Goal: Find specific page/section: Find specific page/section

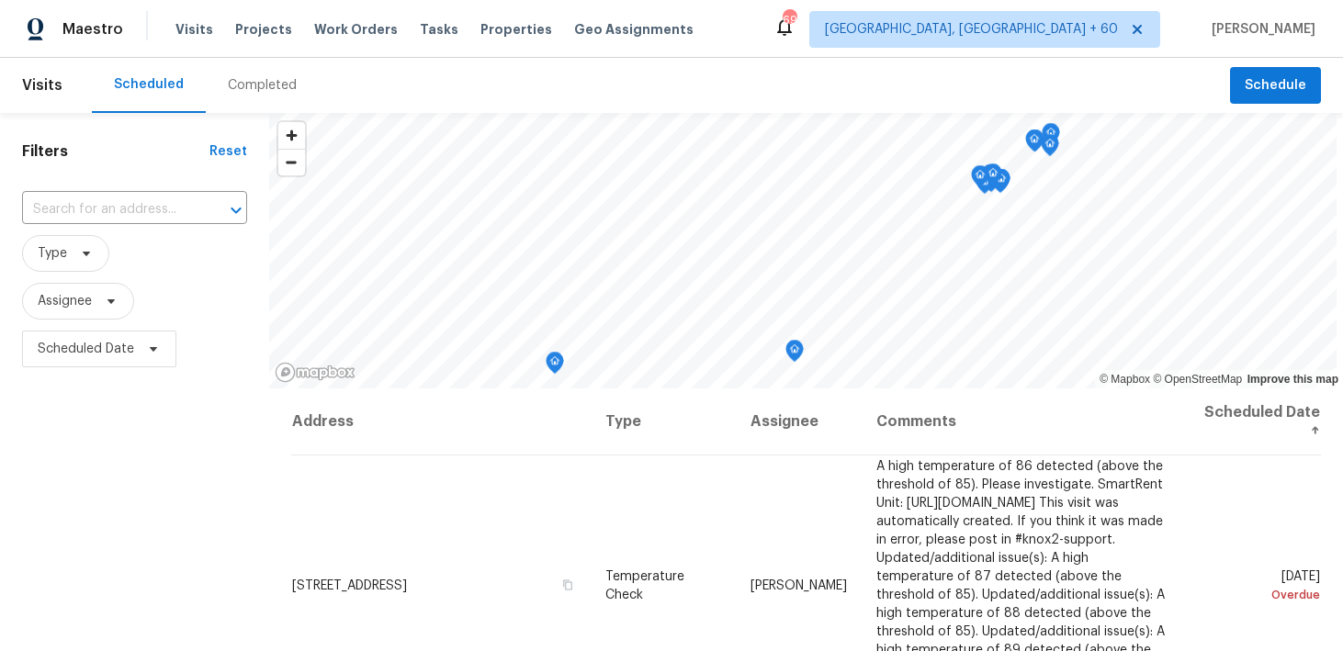
click at [271, 82] on div "Completed" at bounding box center [262, 85] width 69 height 18
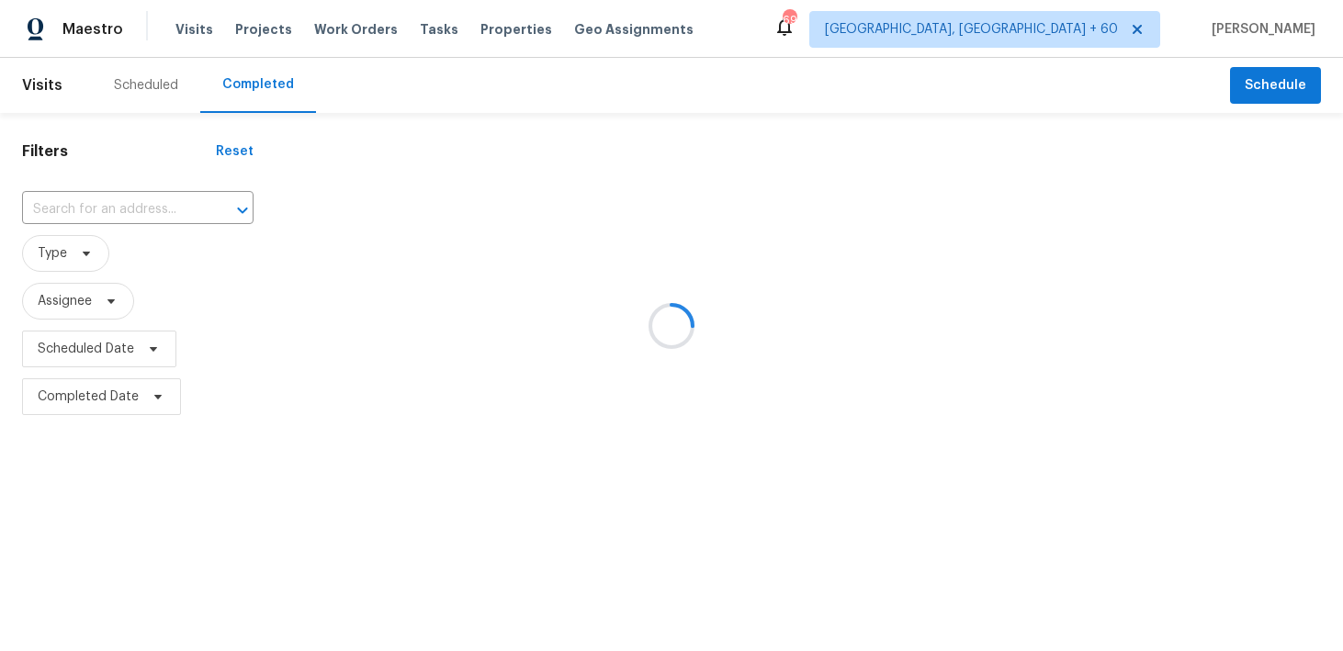
click at [78, 213] on div at bounding box center [671, 325] width 1343 height 651
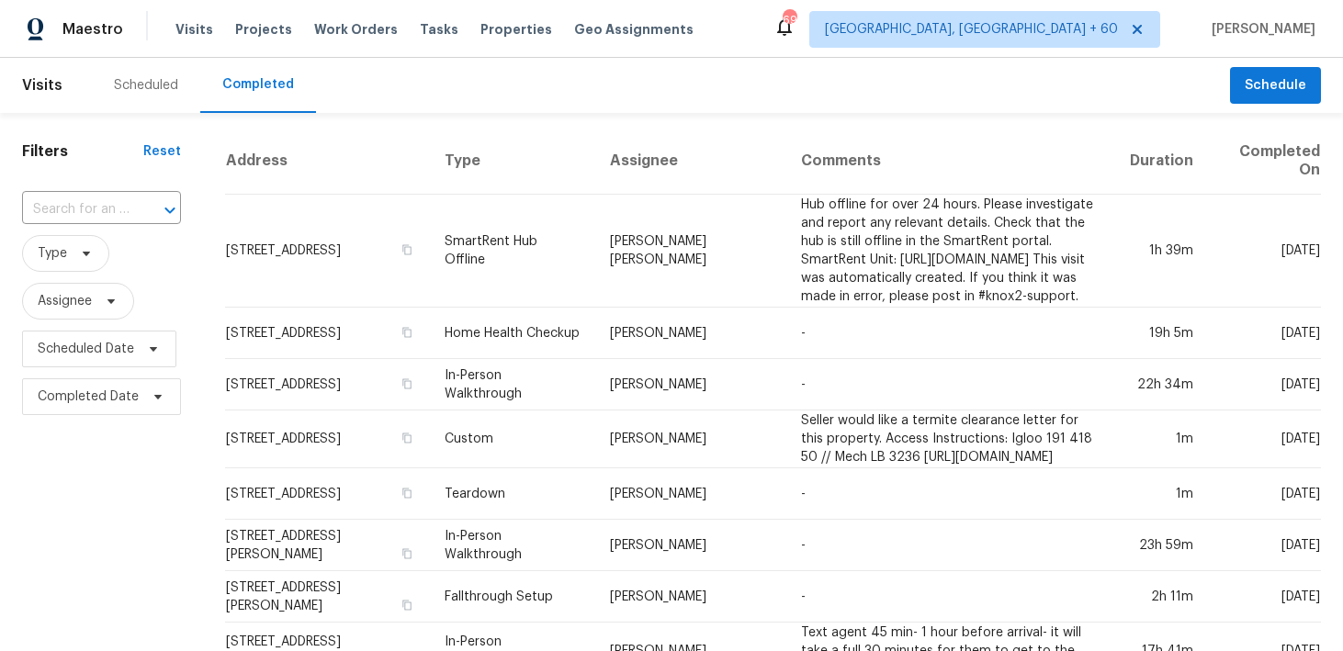
click at [73, 207] on input "text" at bounding box center [75, 210] width 107 height 28
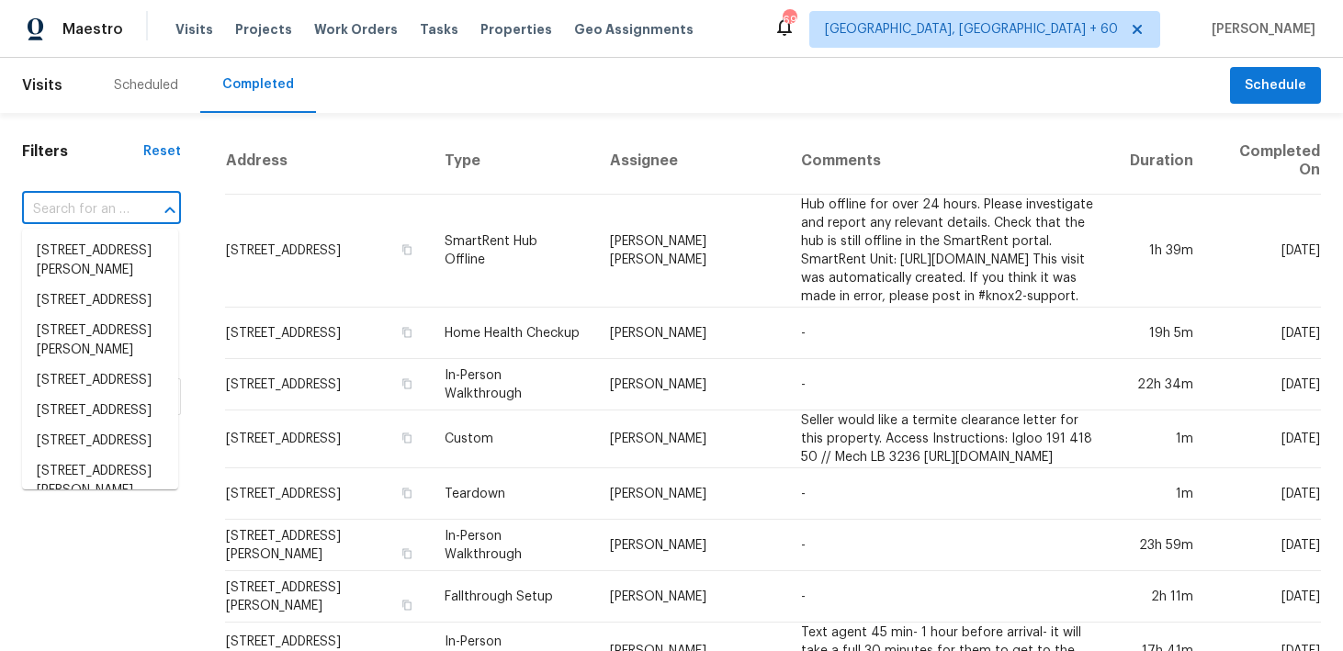
paste input "[STREET_ADDRESS]"
type input "[STREET_ADDRESS]"
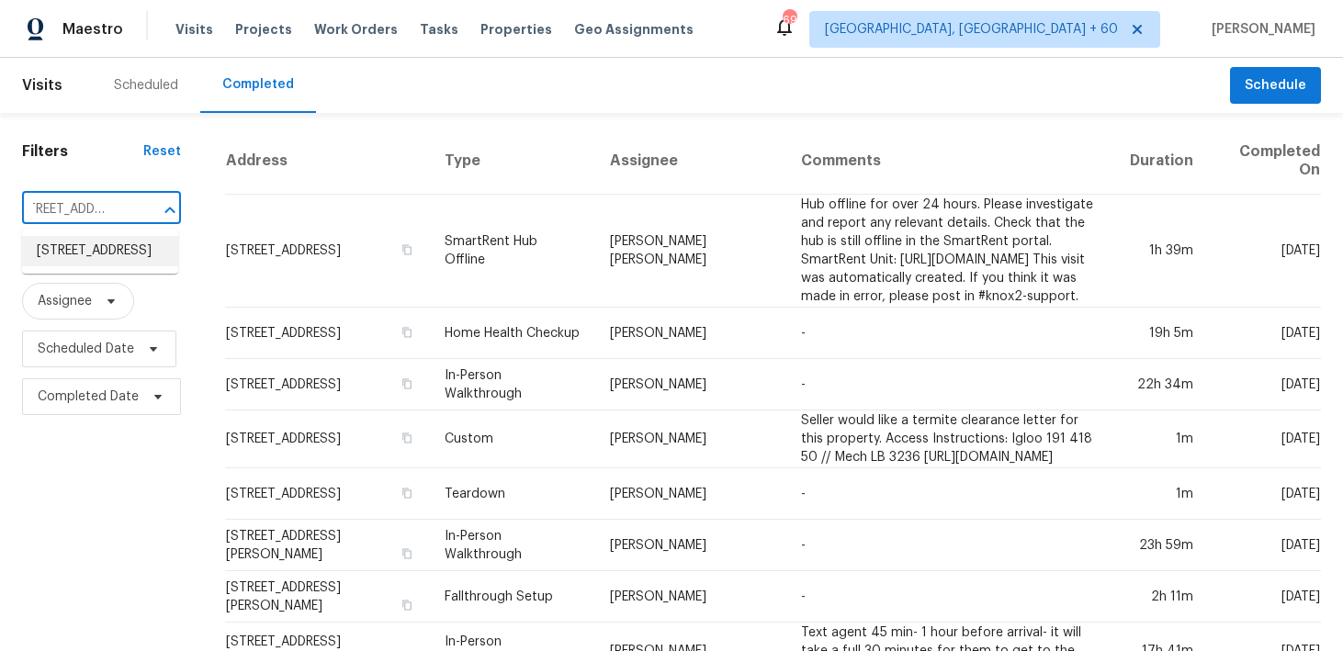
click at [132, 257] on li "[STREET_ADDRESS]" at bounding box center [100, 251] width 156 height 30
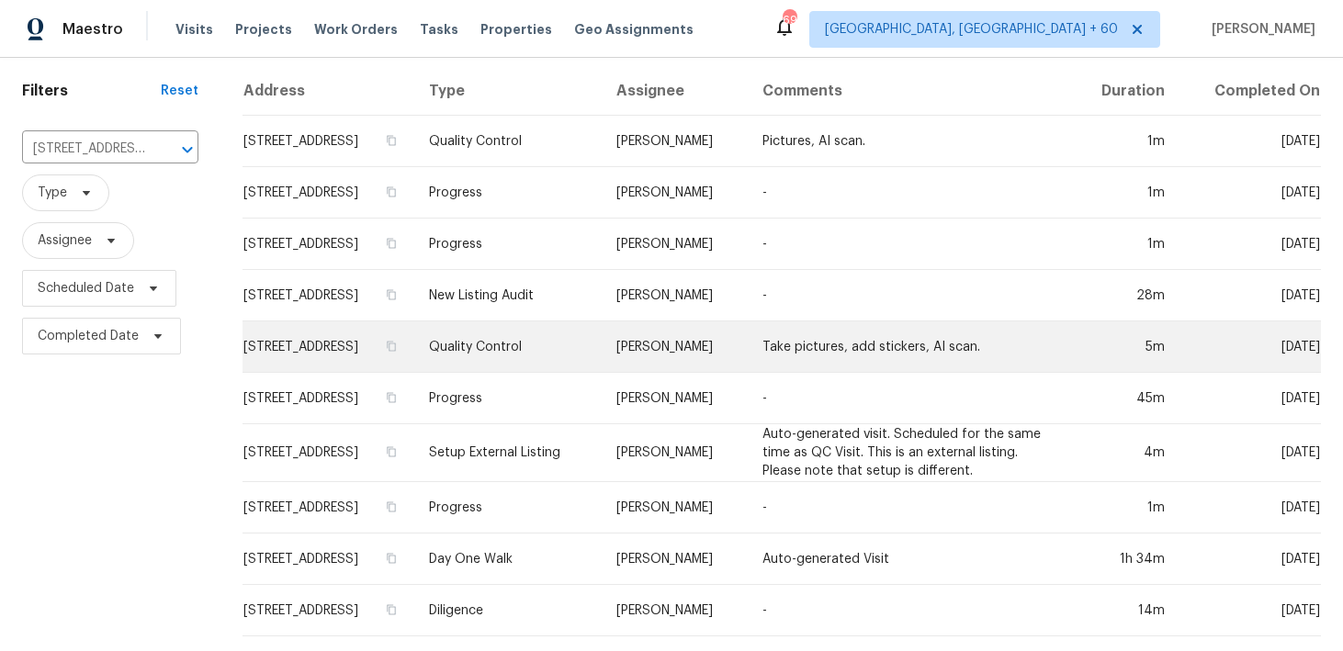
scroll to position [60, 0]
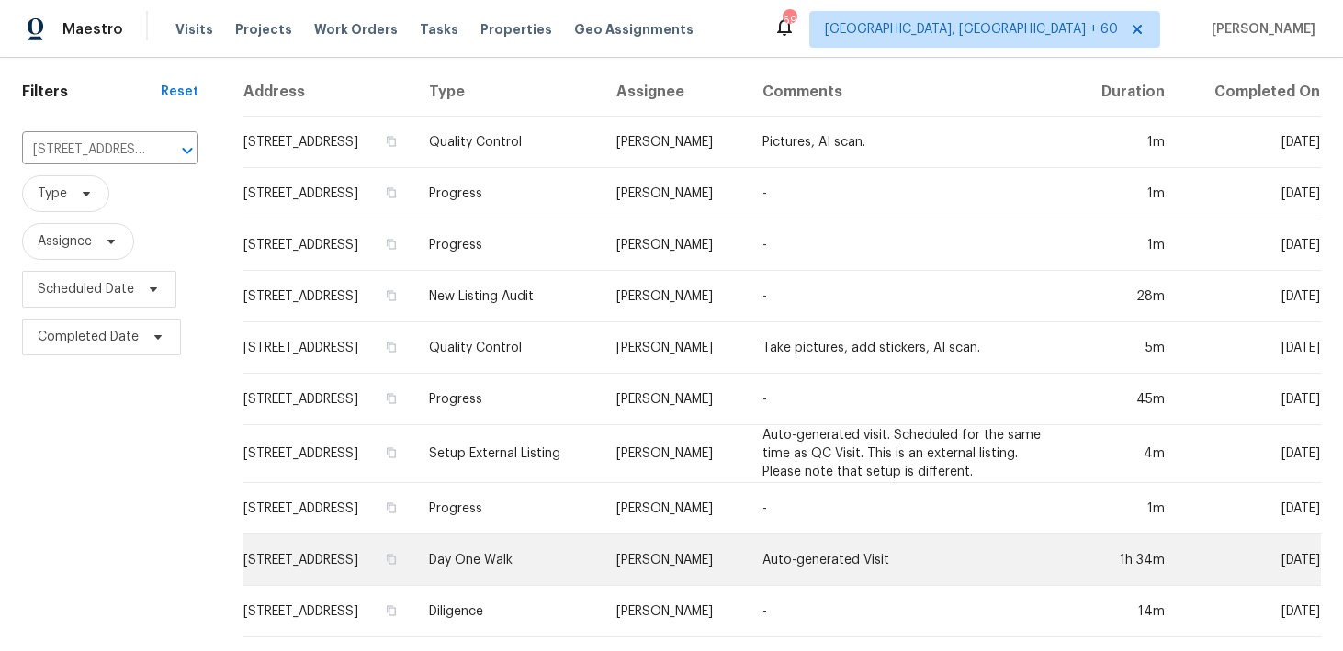
click at [524, 545] on td "Day One Walk" at bounding box center [507, 560] width 187 height 51
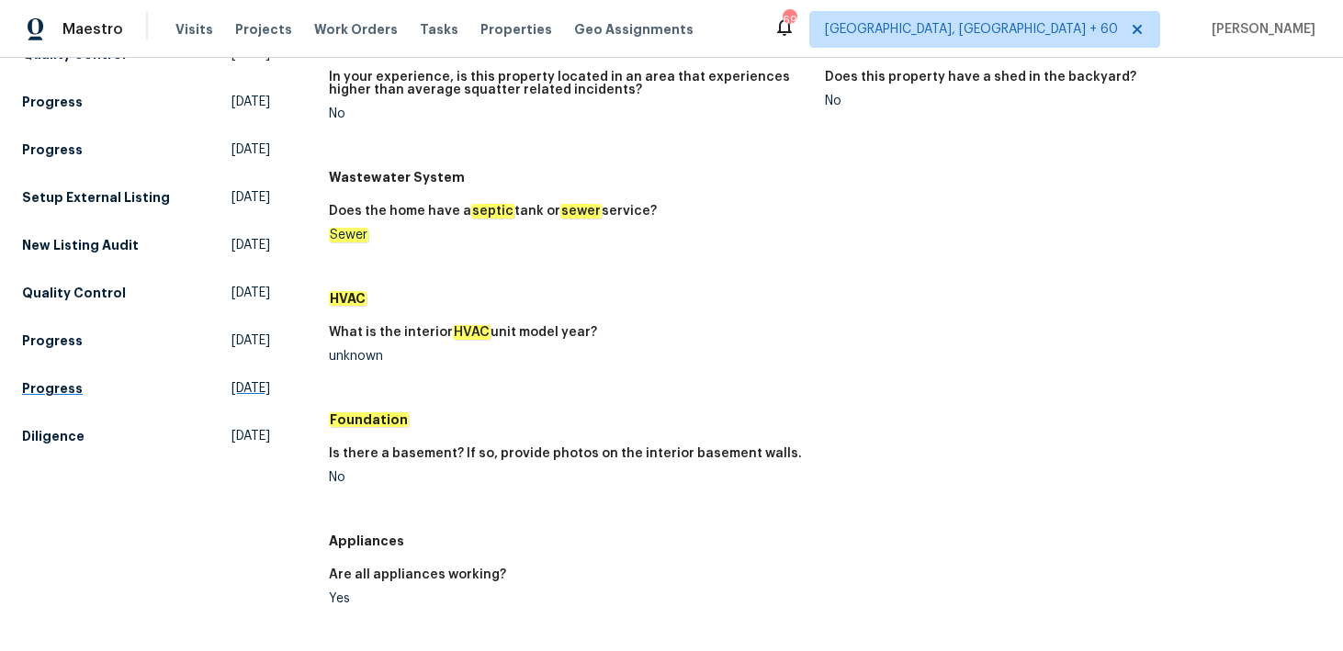
scroll to position [275, 0]
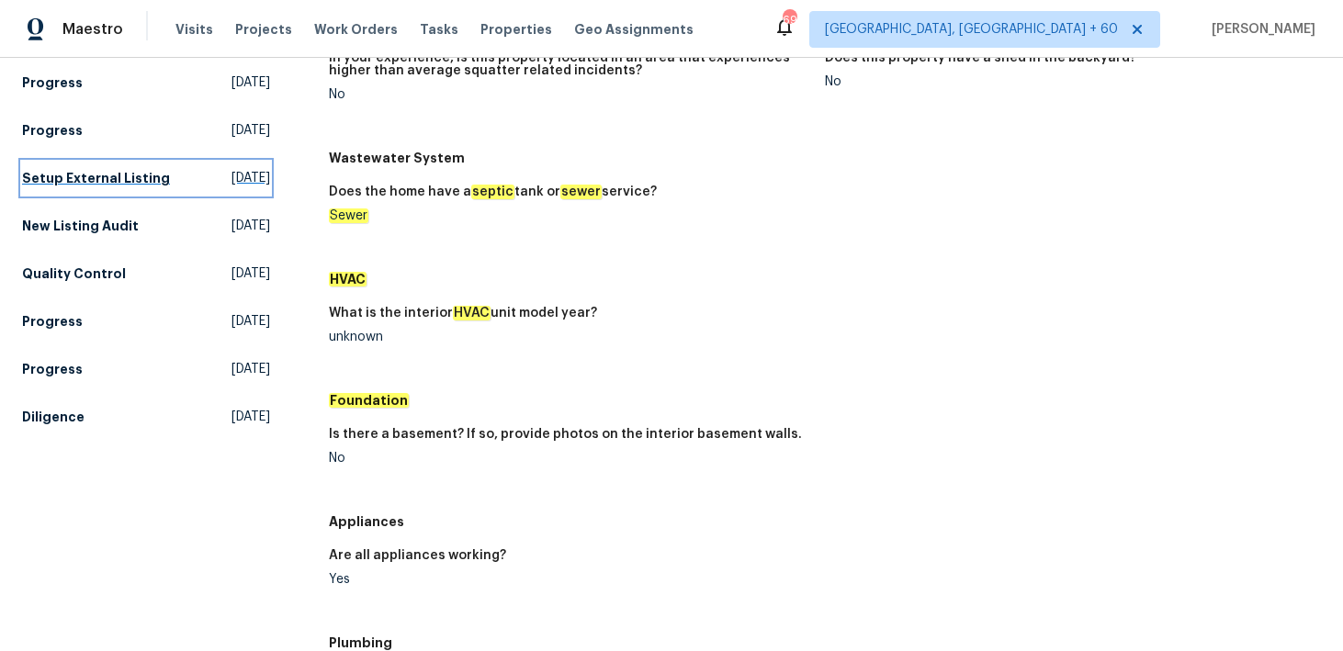
click at [73, 169] on h5 "Setup External Listing" at bounding box center [96, 178] width 148 height 18
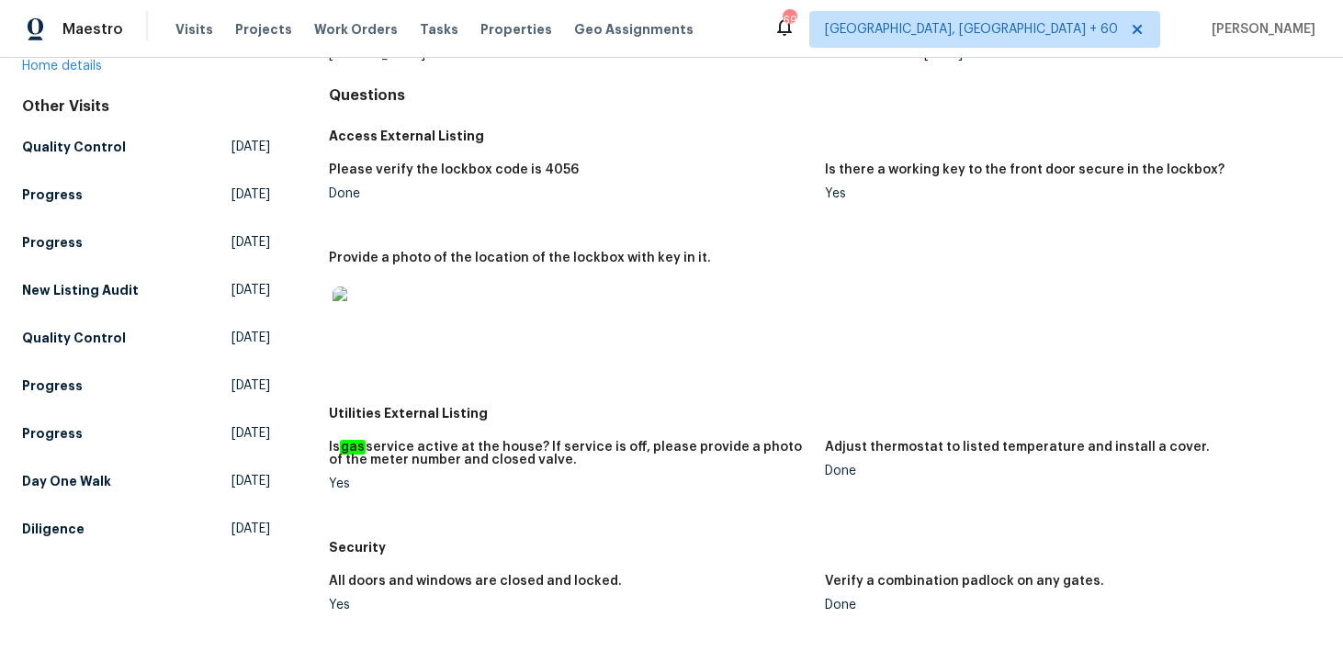
scroll to position [84, 0]
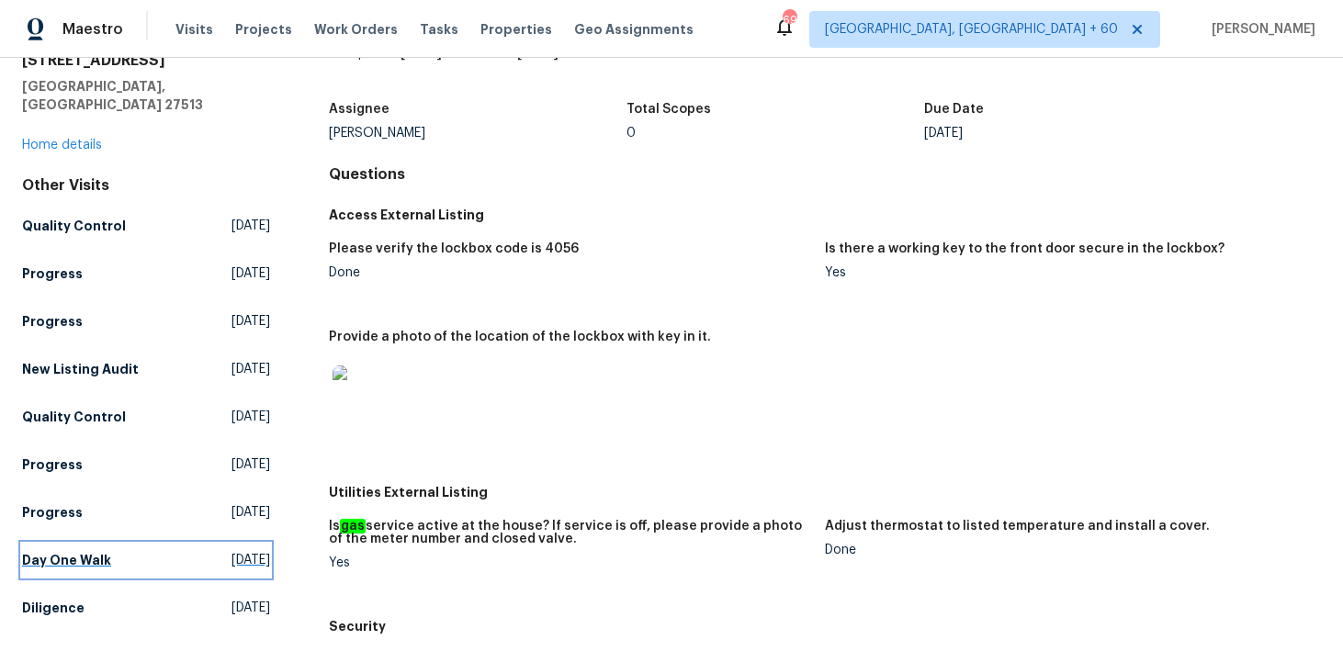
click at [75, 551] on h5 "Day One Walk" at bounding box center [66, 560] width 89 height 18
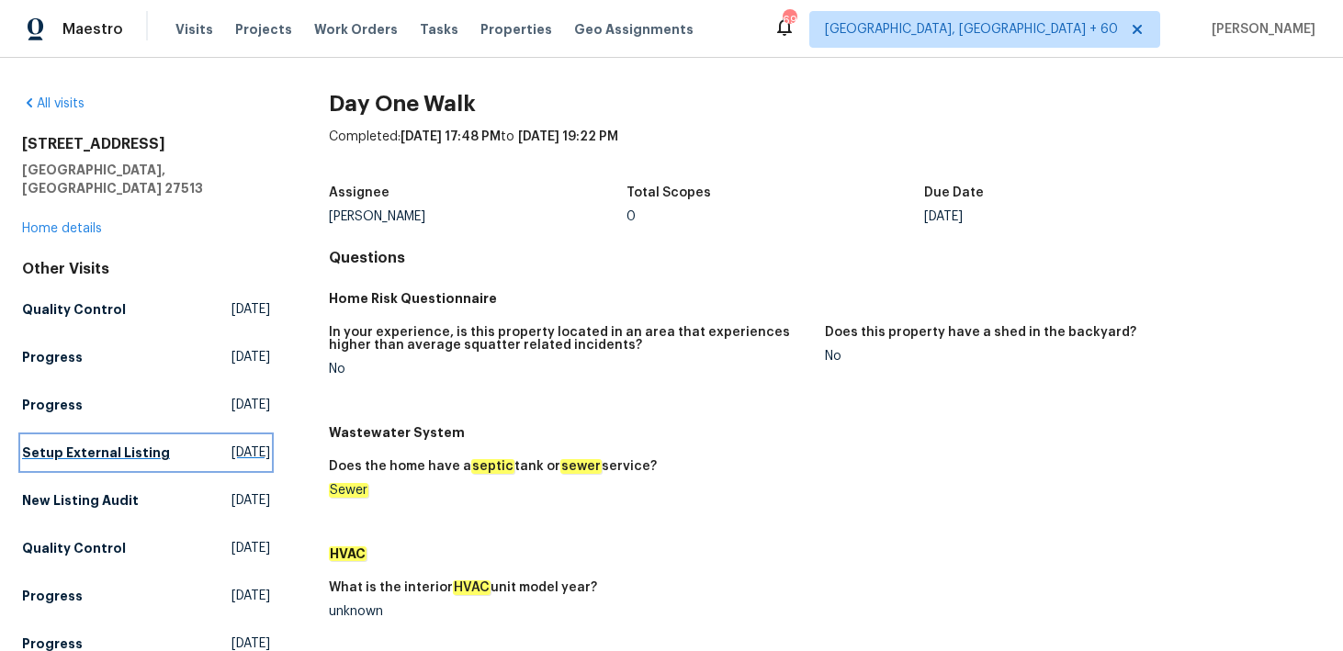
click at [54, 444] on h5 "Setup External Listing" at bounding box center [96, 453] width 148 height 18
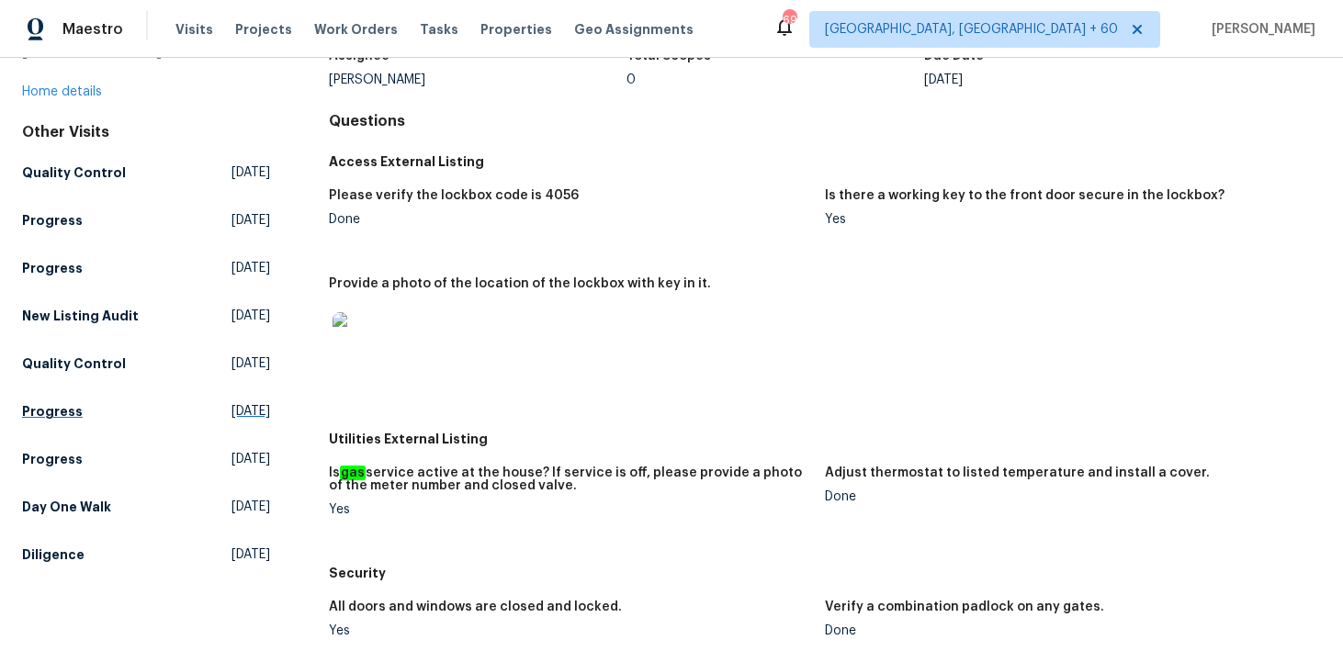
scroll to position [229, 0]
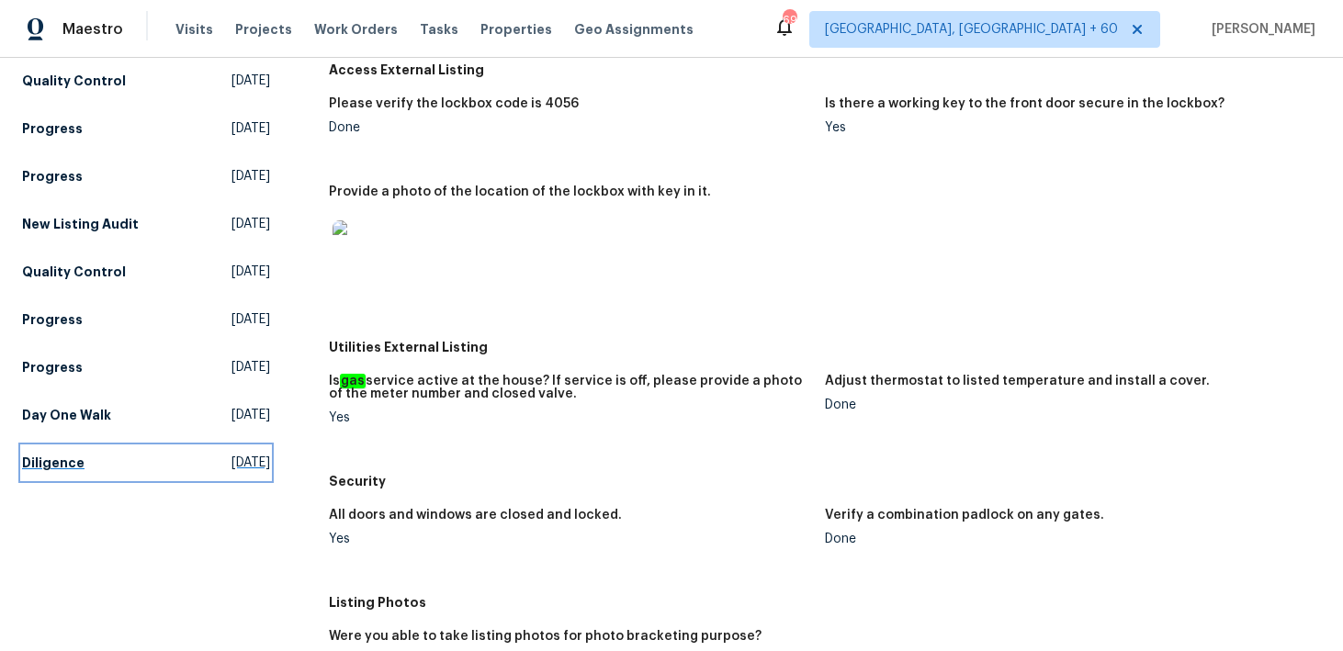
click at [57, 454] on h5 "Diligence" at bounding box center [53, 463] width 62 height 18
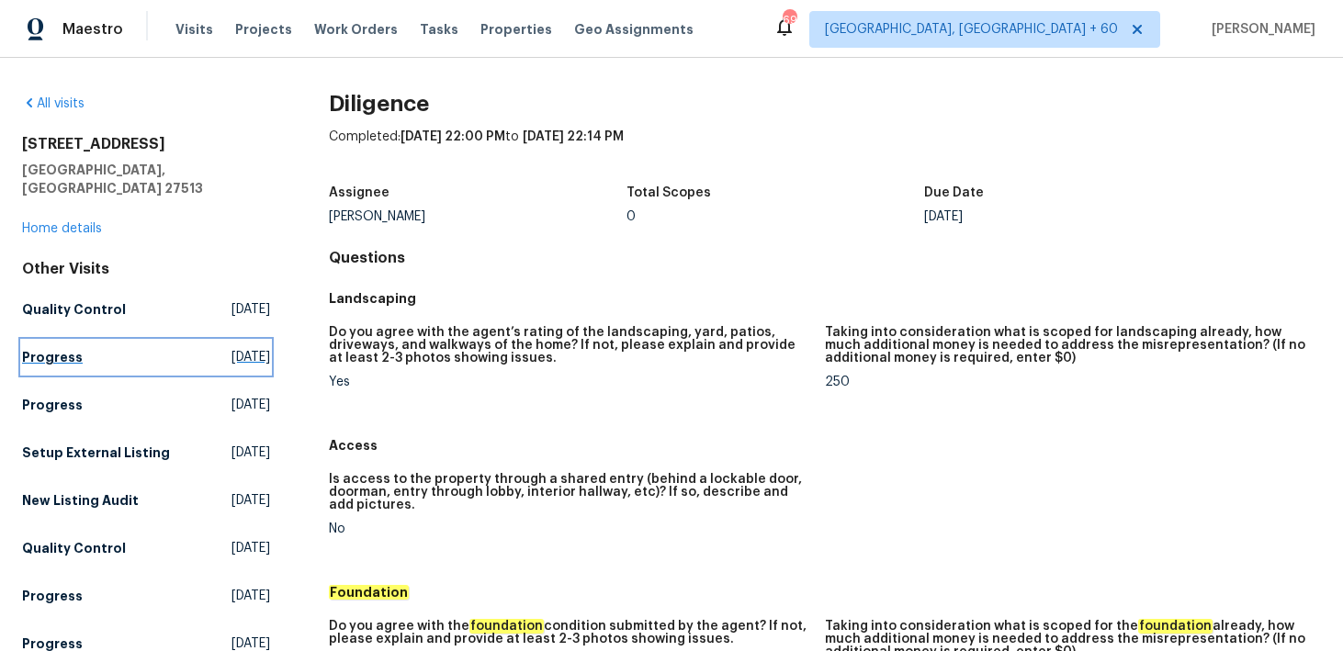
click at [43, 348] on h5 "Progress" at bounding box center [52, 357] width 61 height 18
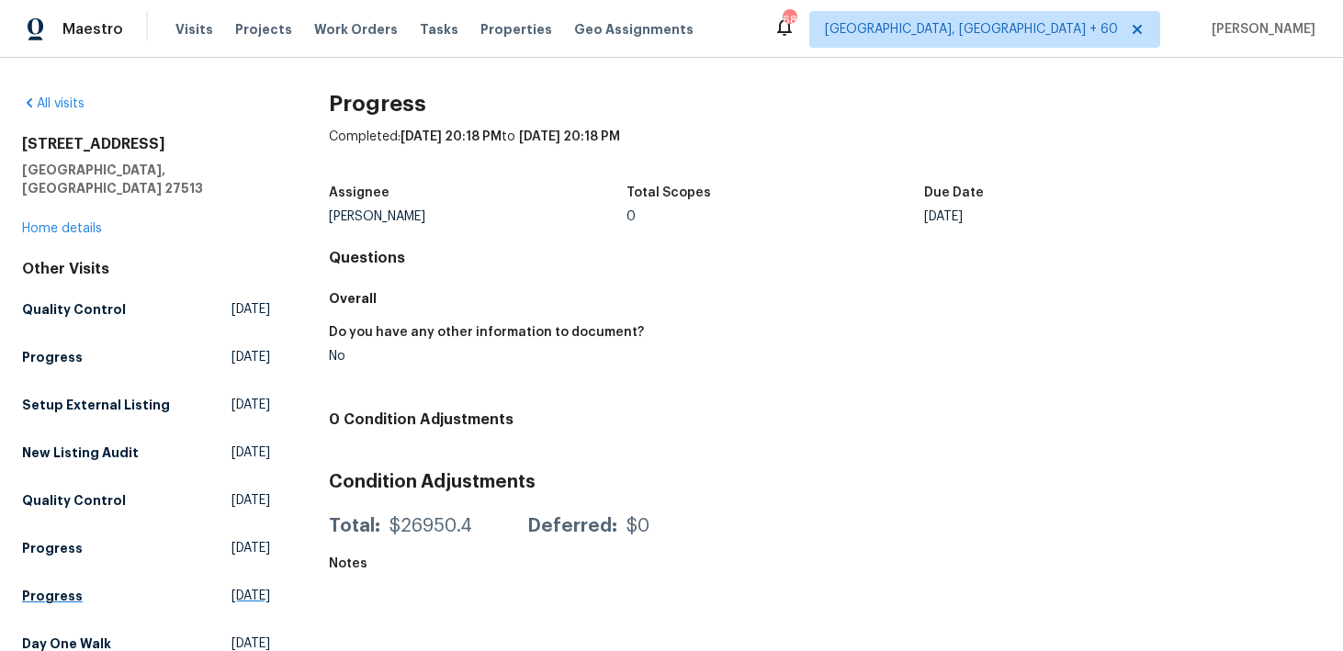
scroll to position [53, 0]
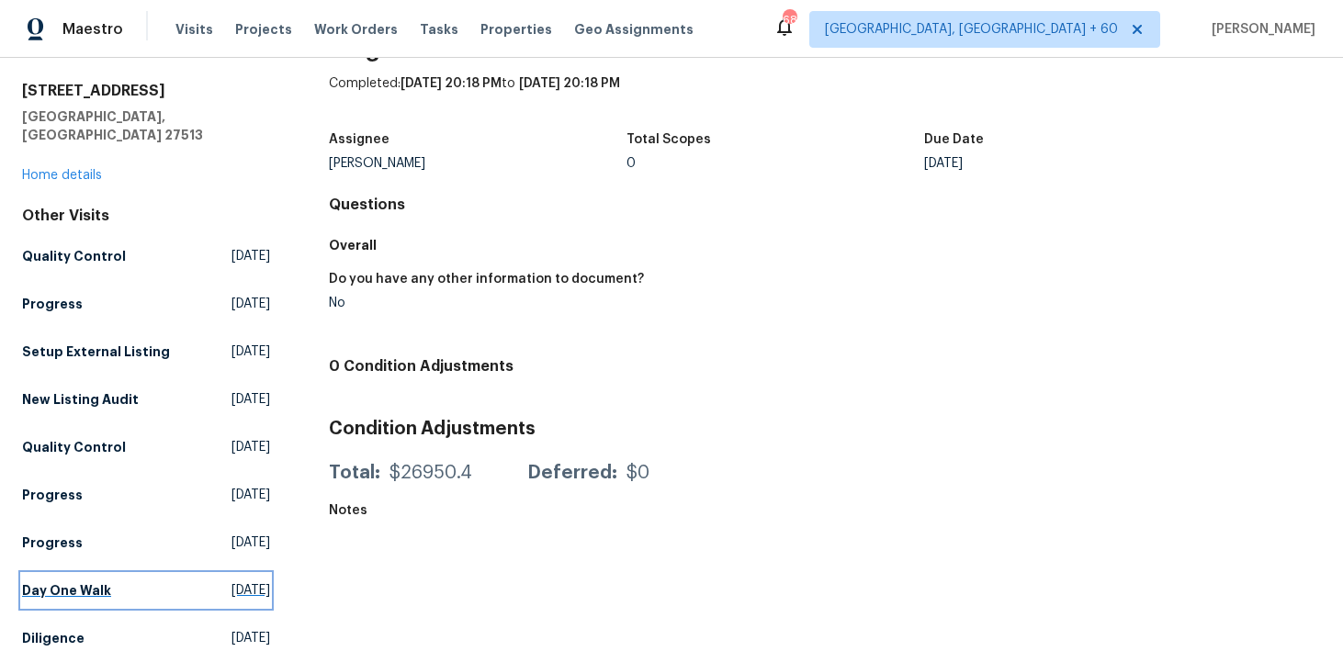
click at [57, 581] on h5 "Day One Walk" at bounding box center [66, 590] width 89 height 18
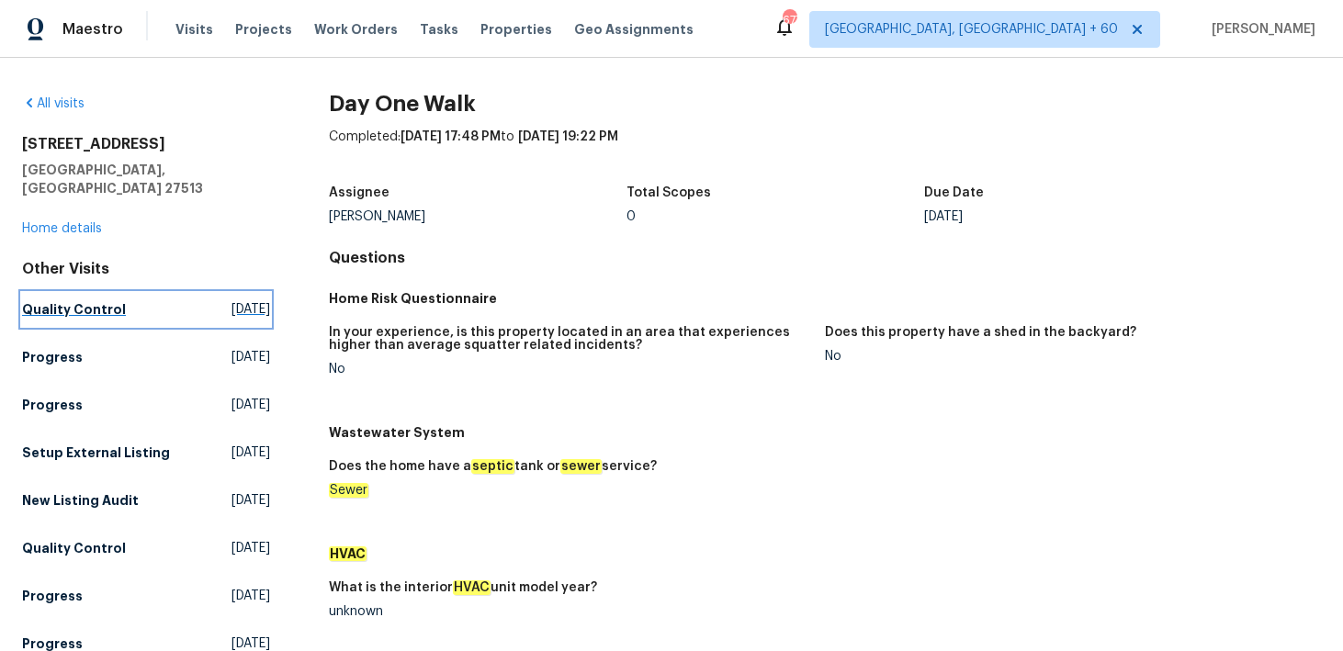
click at [57, 300] on h5 "Quality Control" at bounding box center [74, 309] width 104 height 18
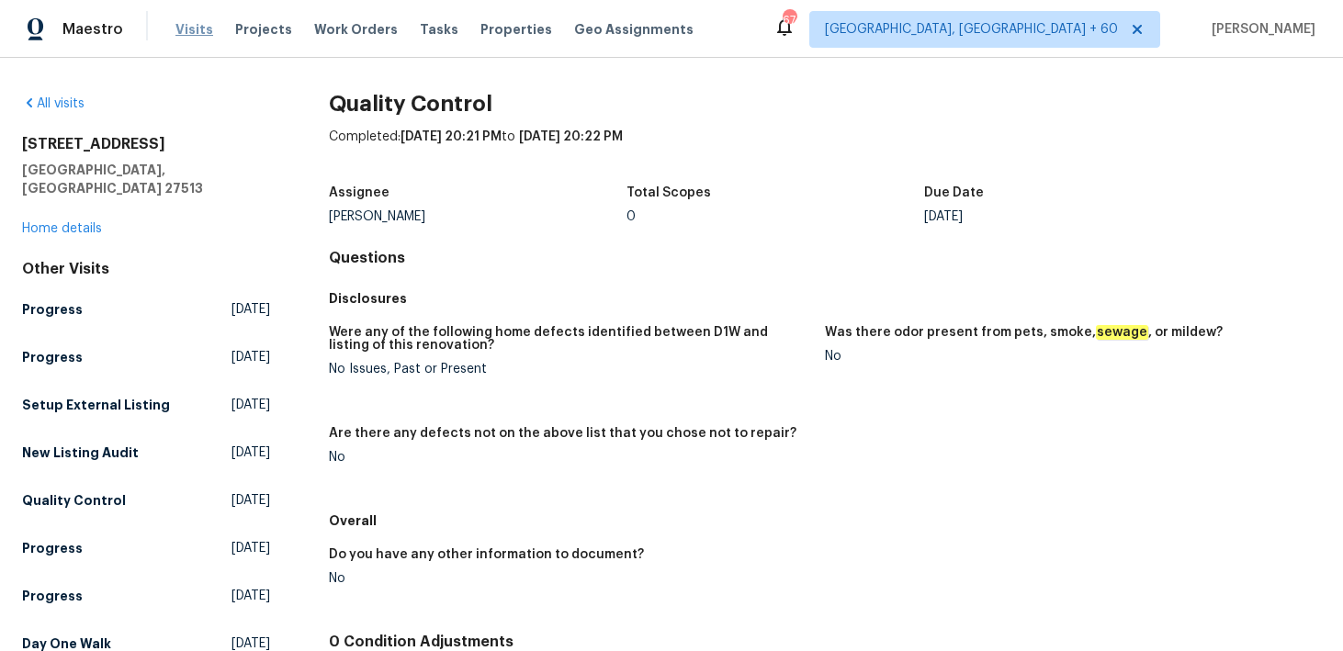
click at [184, 20] on span "Visits" at bounding box center [194, 29] width 38 height 18
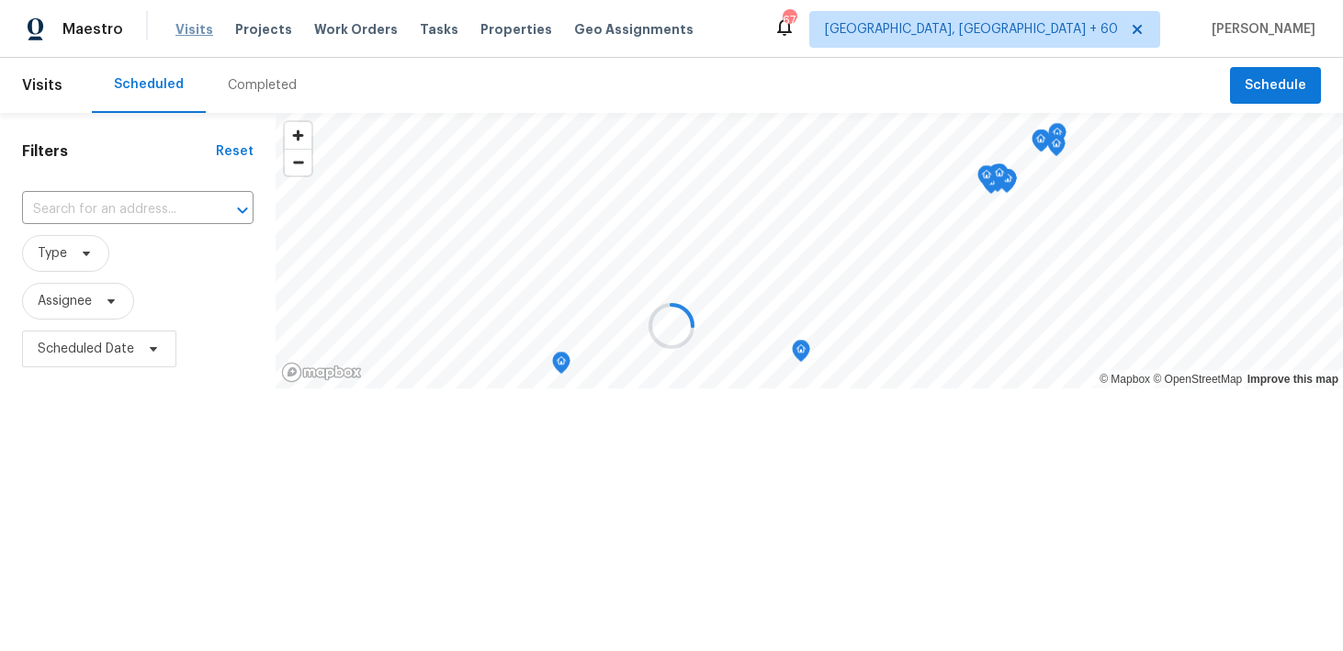
click at [184, 19] on div at bounding box center [671, 325] width 1343 height 651
click at [249, 77] on div at bounding box center [671, 325] width 1343 height 651
click at [265, 78] on div "Completed" at bounding box center [262, 85] width 69 height 18
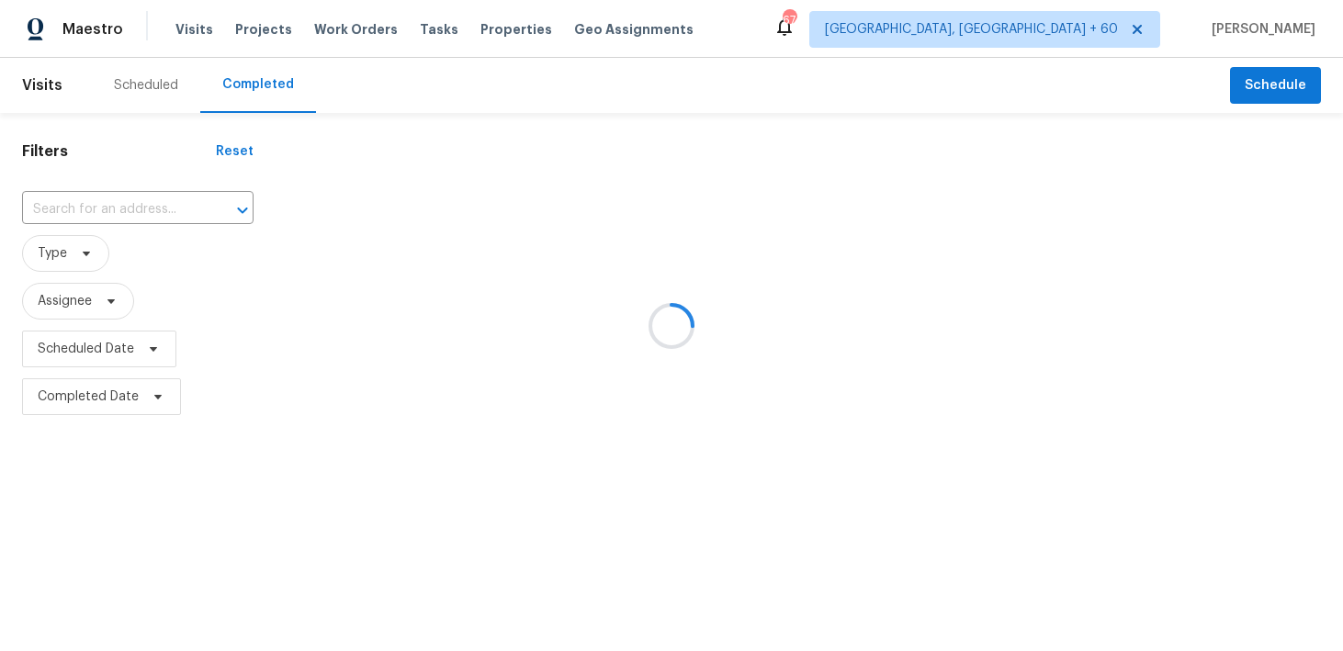
click at [265, 78] on div at bounding box center [671, 325] width 1343 height 651
click at [118, 204] on div at bounding box center [671, 325] width 1343 height 651
click at [111, 220] on div at bounding box center [671, 325] width 1343 height 651
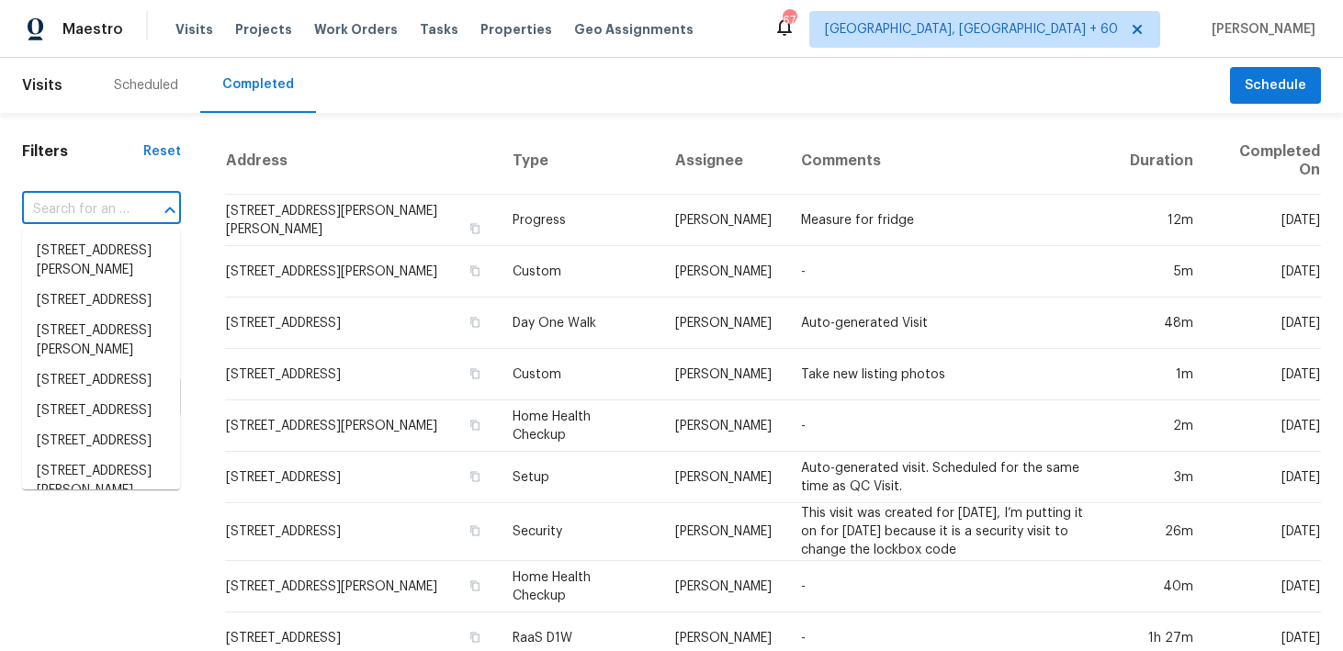
click at [84, 221] on input "text" at bounding box center [75, 210] width 107 height 28
paste input "134 Santa Gertrudis Dr Clayton, NC 27520"
type input "134 Santa Gertrudis Dr Clayton, NC 27520"
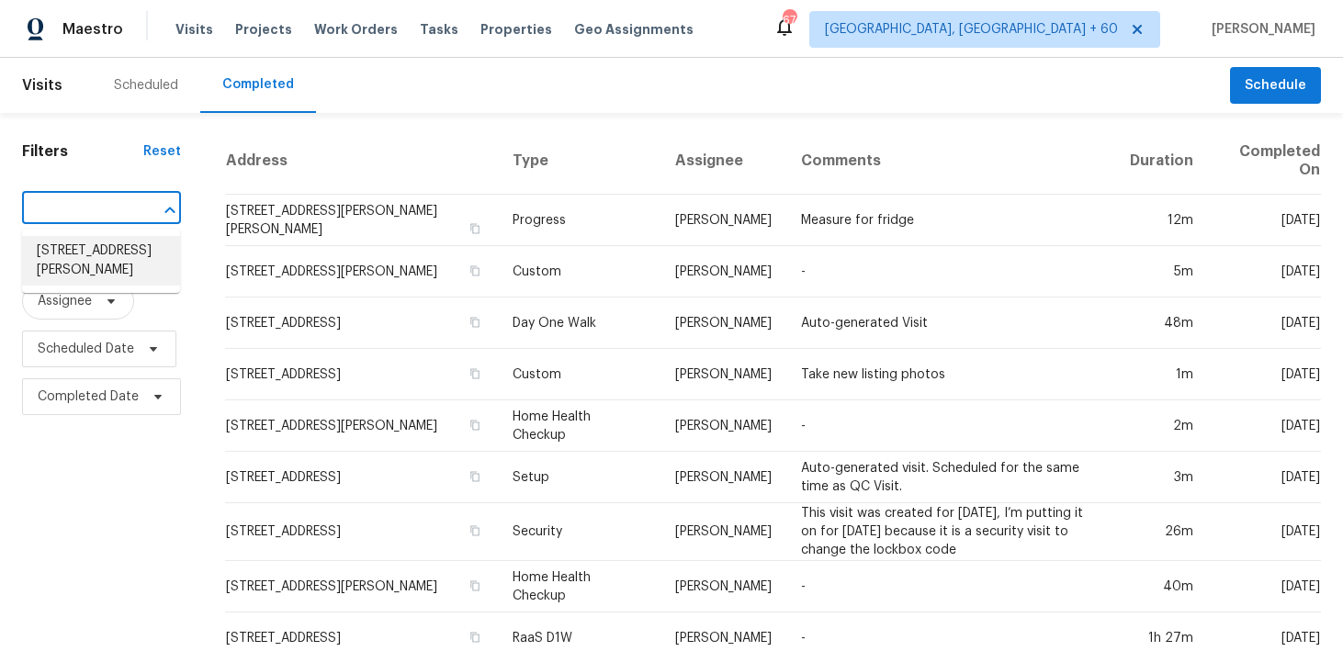
click at [63, 252] on li "134 Santa Gertrudis Dr, Clayton, NC 27520" at bounding box center [101, 261] width 158 height 50
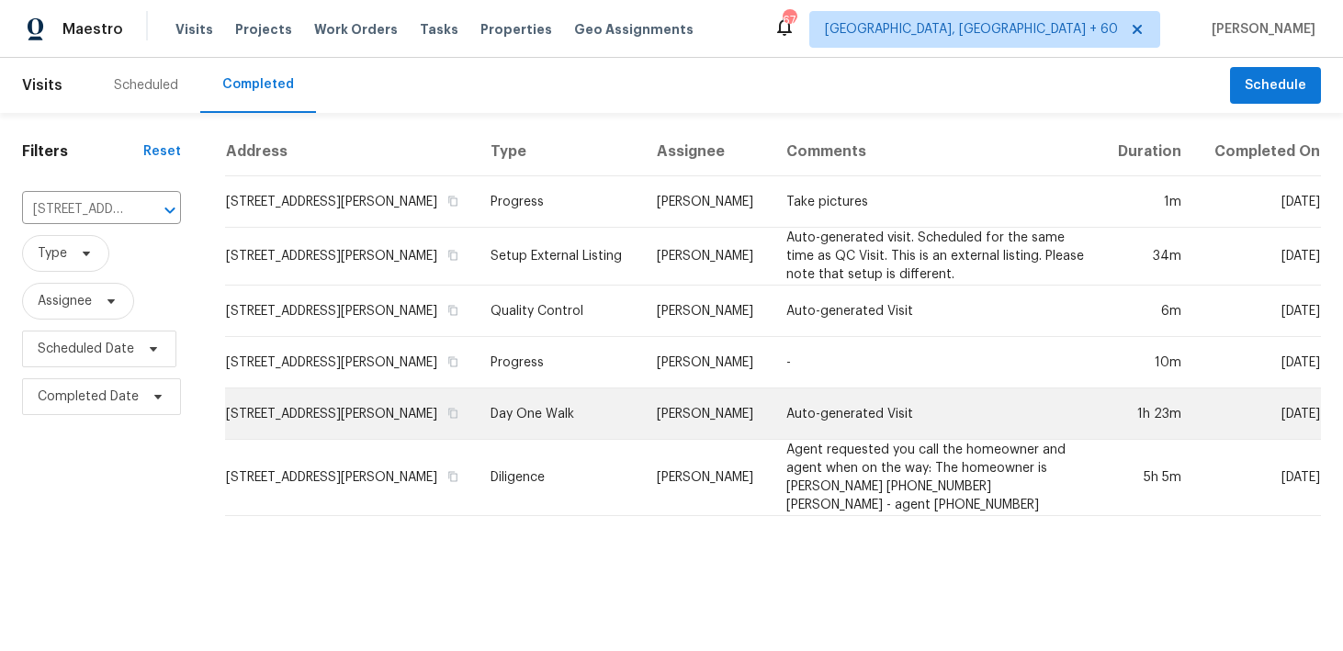
click at [536, 433] on td "Day One Walk" at bounding box center [558, 414] width 165 height 51
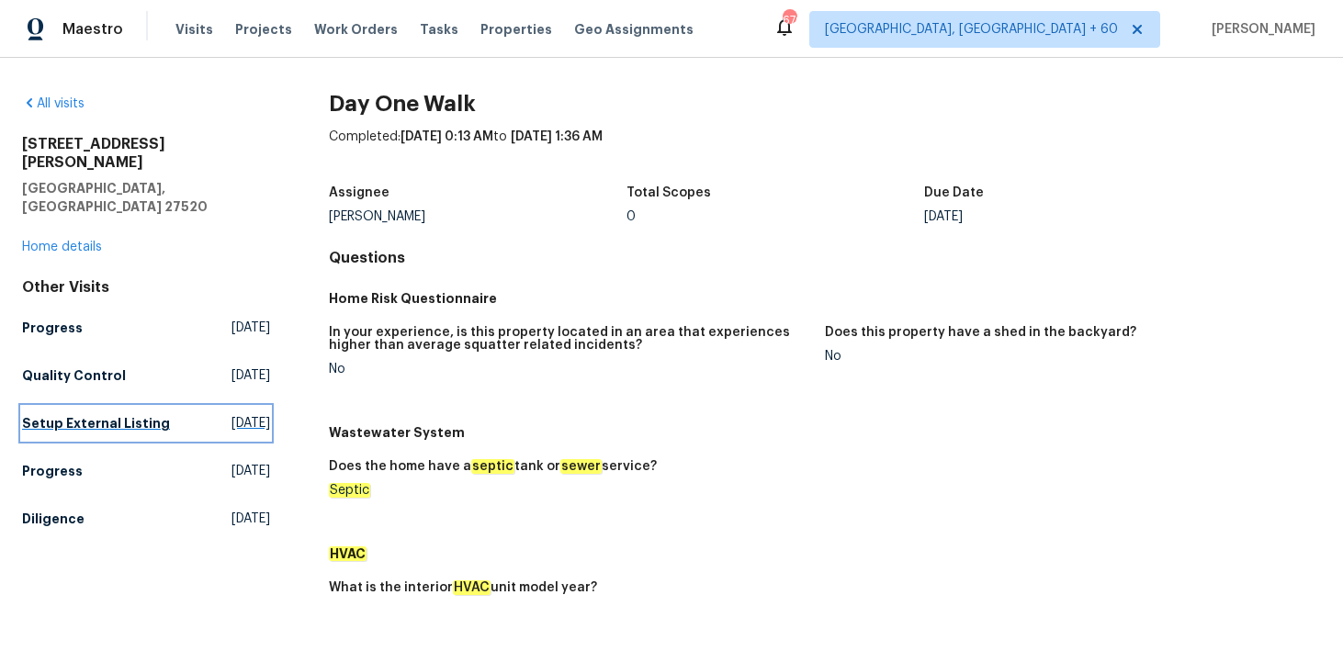
click at [43, 414] on h5 "Setup External Listing" at bounding box center [96, 423] width 148 height 18
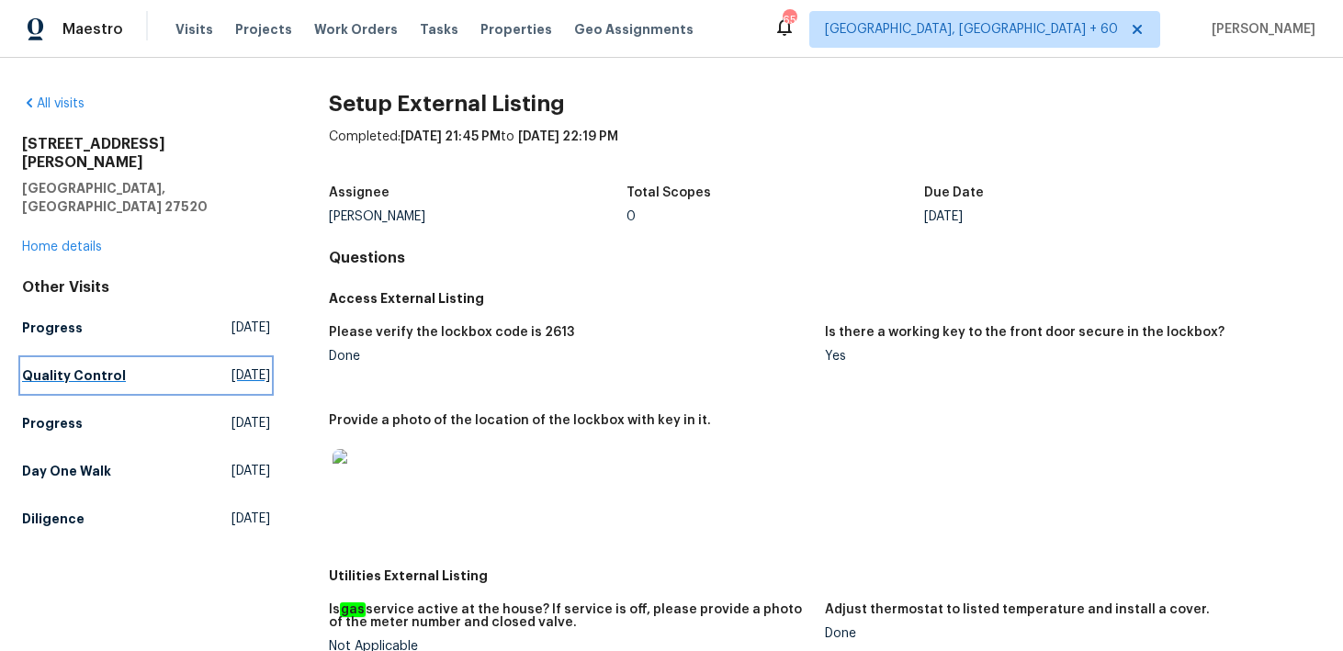
click at [69, 366] on h5 "Quality Control" at bounding box center [74, 375] width 104 height 18
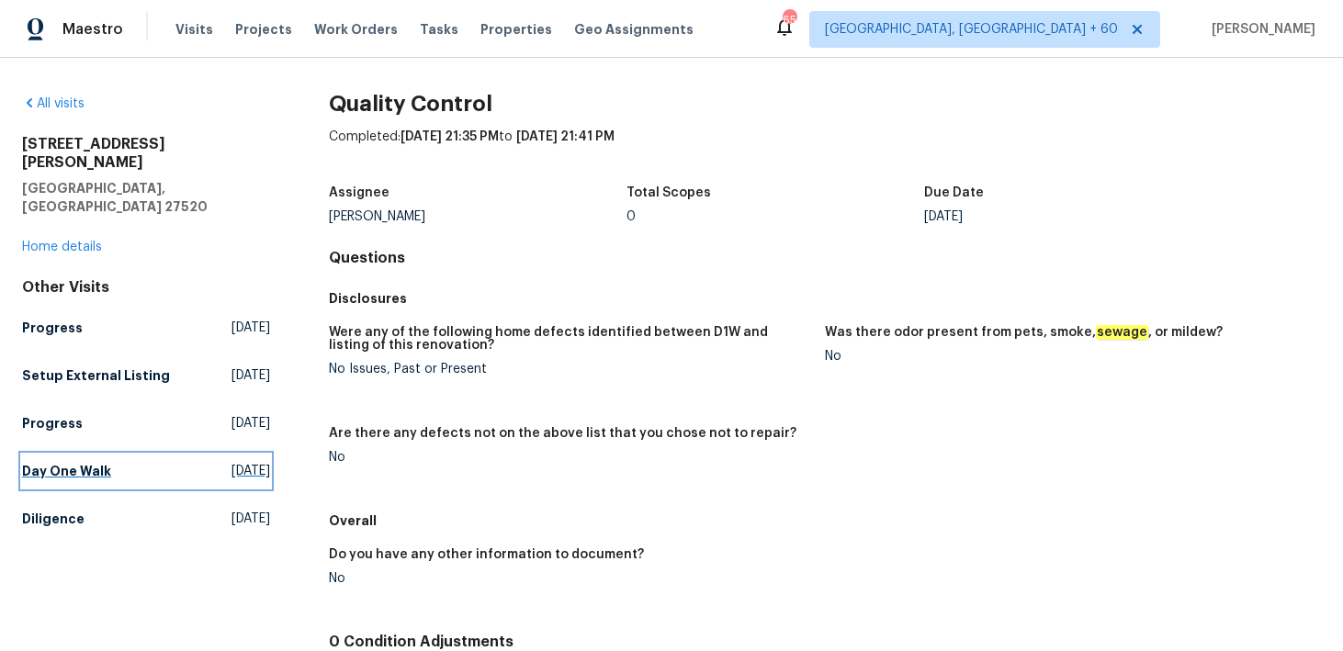
click at [57, 462] on h5 "Day One Walk" at bounding box center [66, 471] width 89 height 18
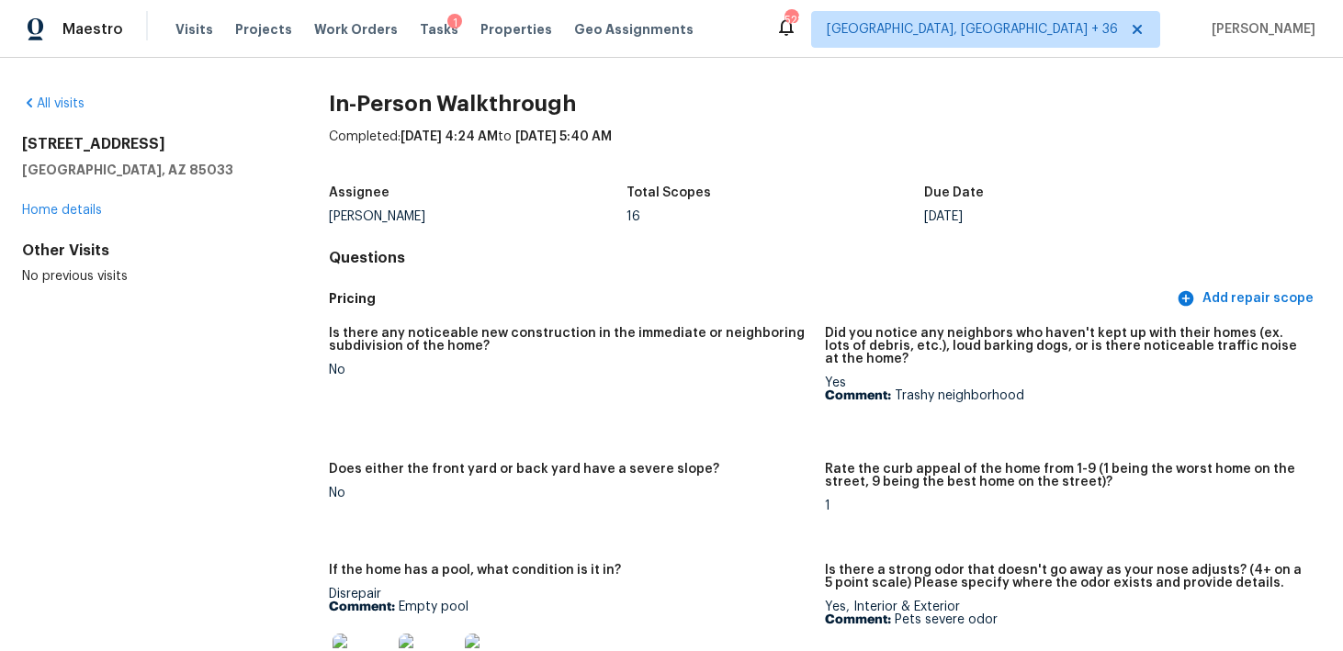
scroll to position [3925, 0]
